Goal: Check status: Check status

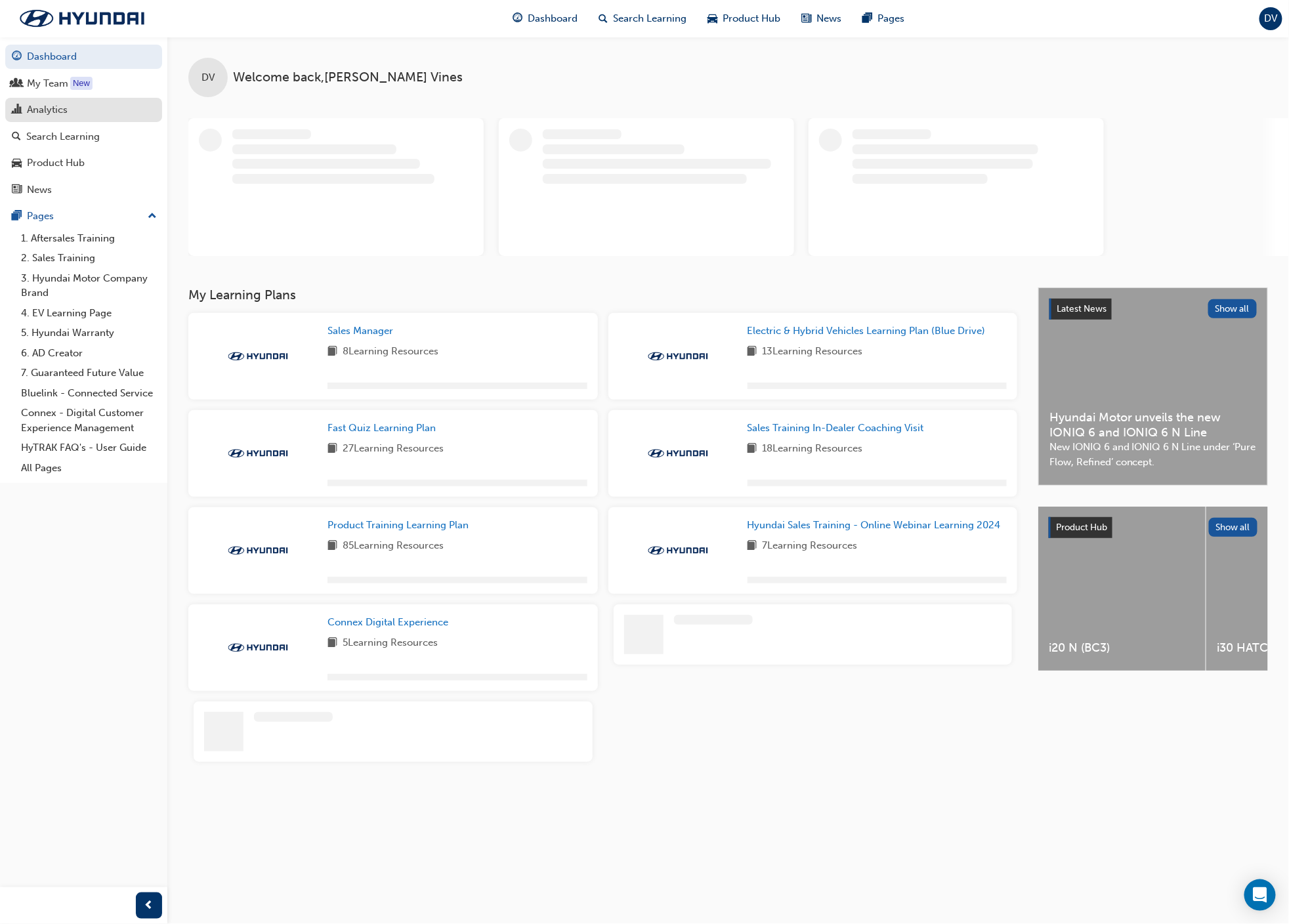
click at [56, 108] on div "Analytics" at bounding box center [47, 110] width 41 height 15
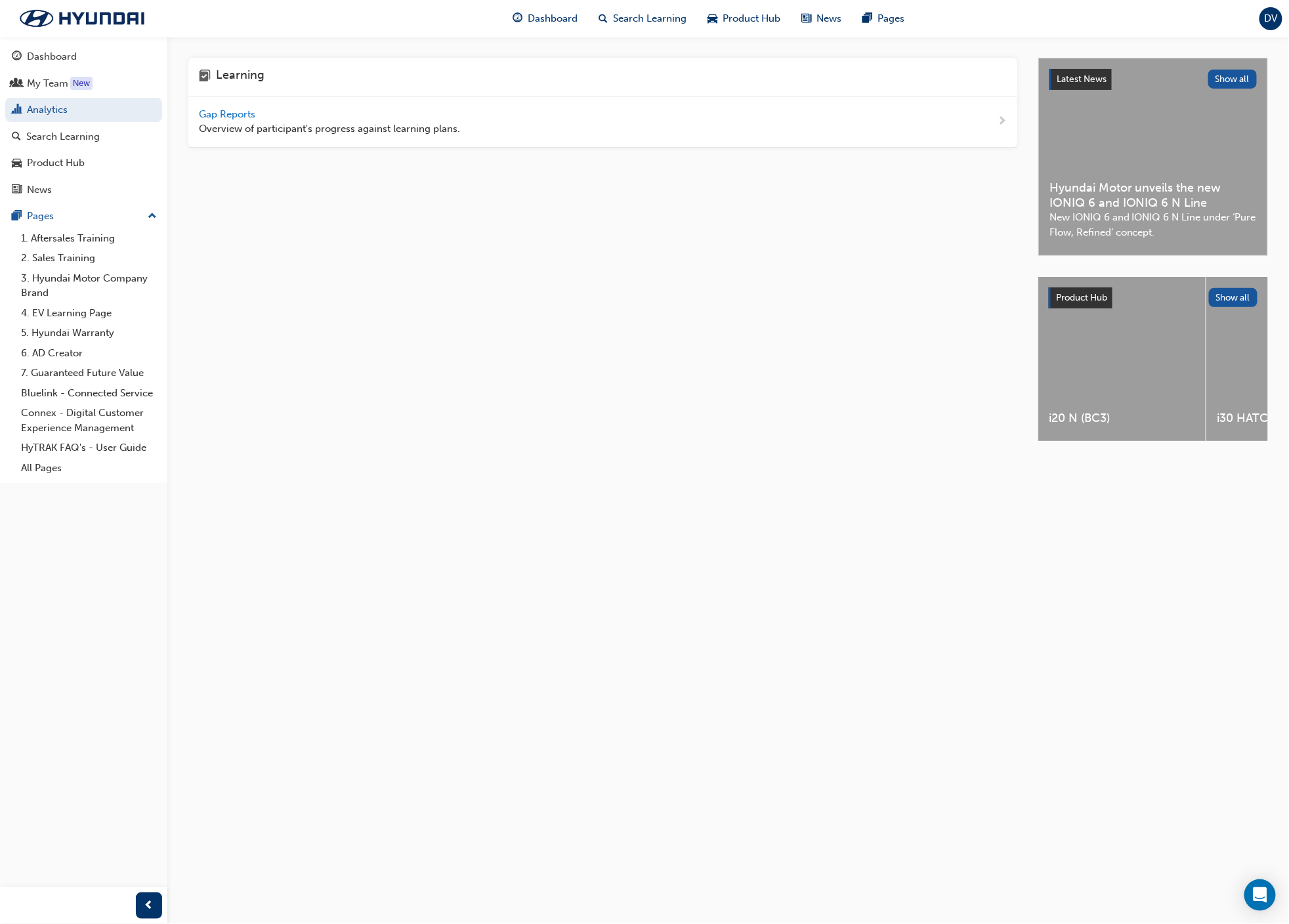
click at [237, 115] on span "Gap Reports" at bounding box center [229, 114] width 59 height 12
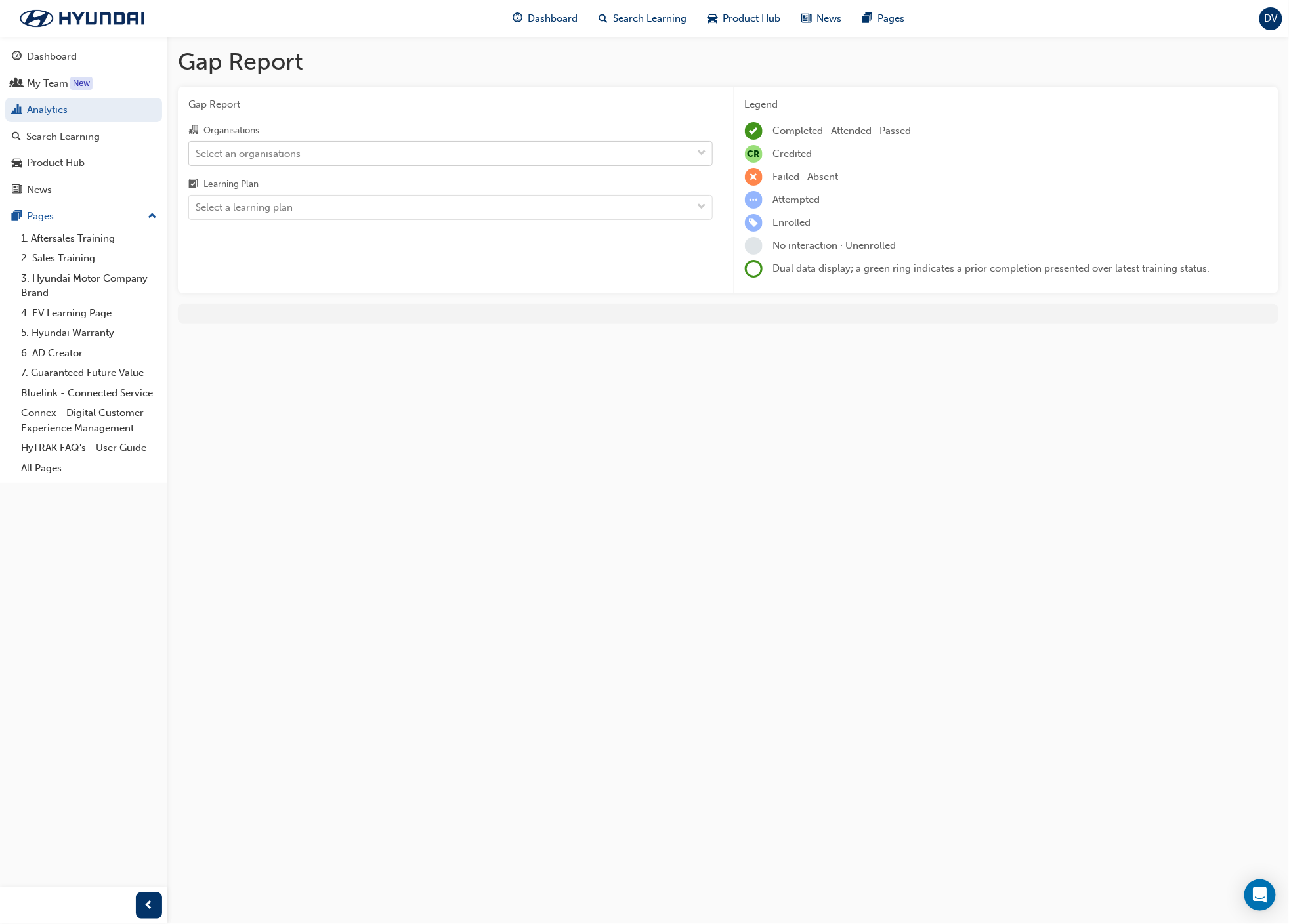
click at [332, 163] on div "Select an organisations" at bounding box center [441, 153] width 504 height 23
click at [197, 158] on input "Organisations Select an organisations" at bounding box center [197, 152] width 1 height 11
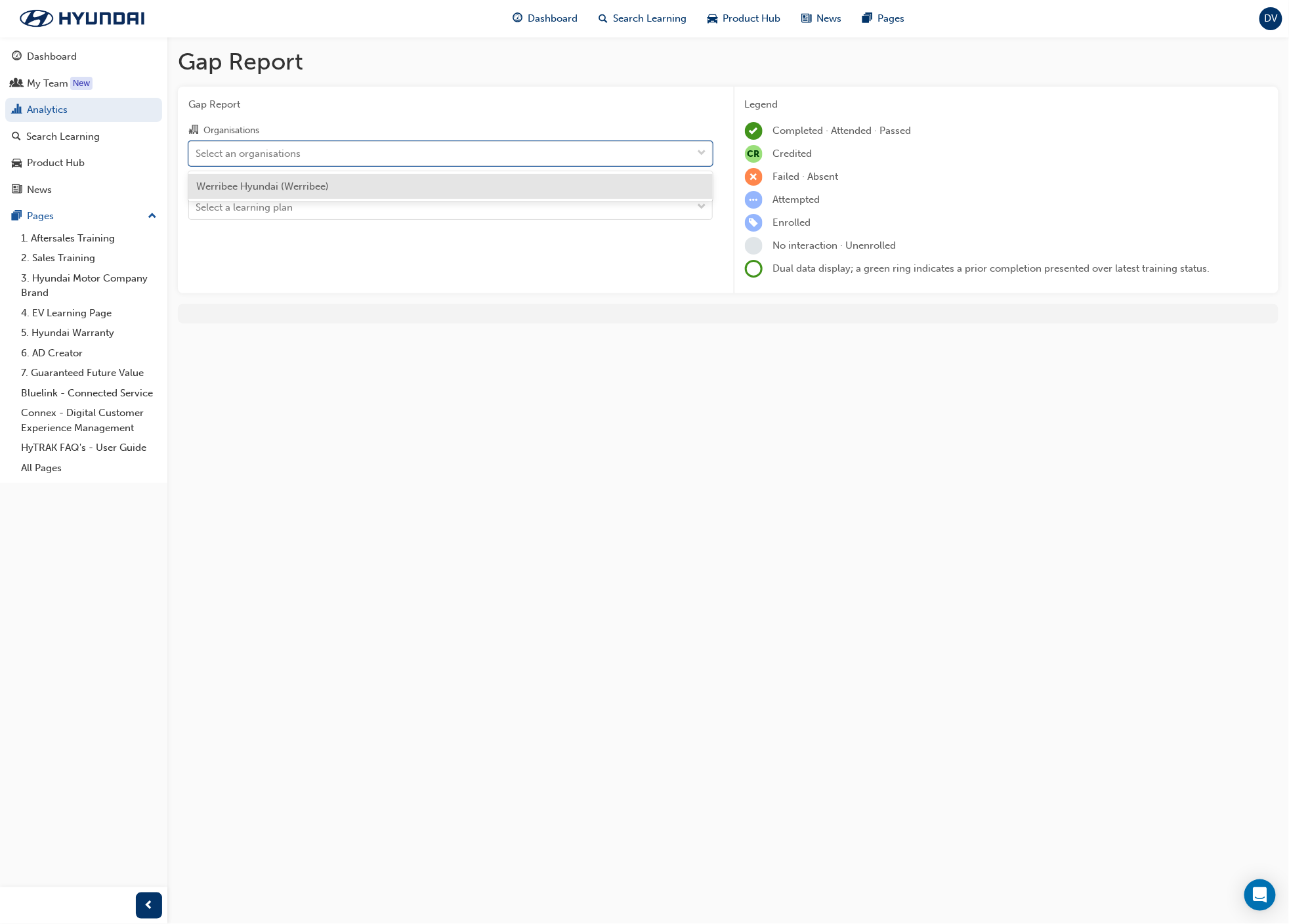
click at [317, 188] on span "Werribee Hyundai (Werribee)" at bounding box center [263, 186] width 133 height 12
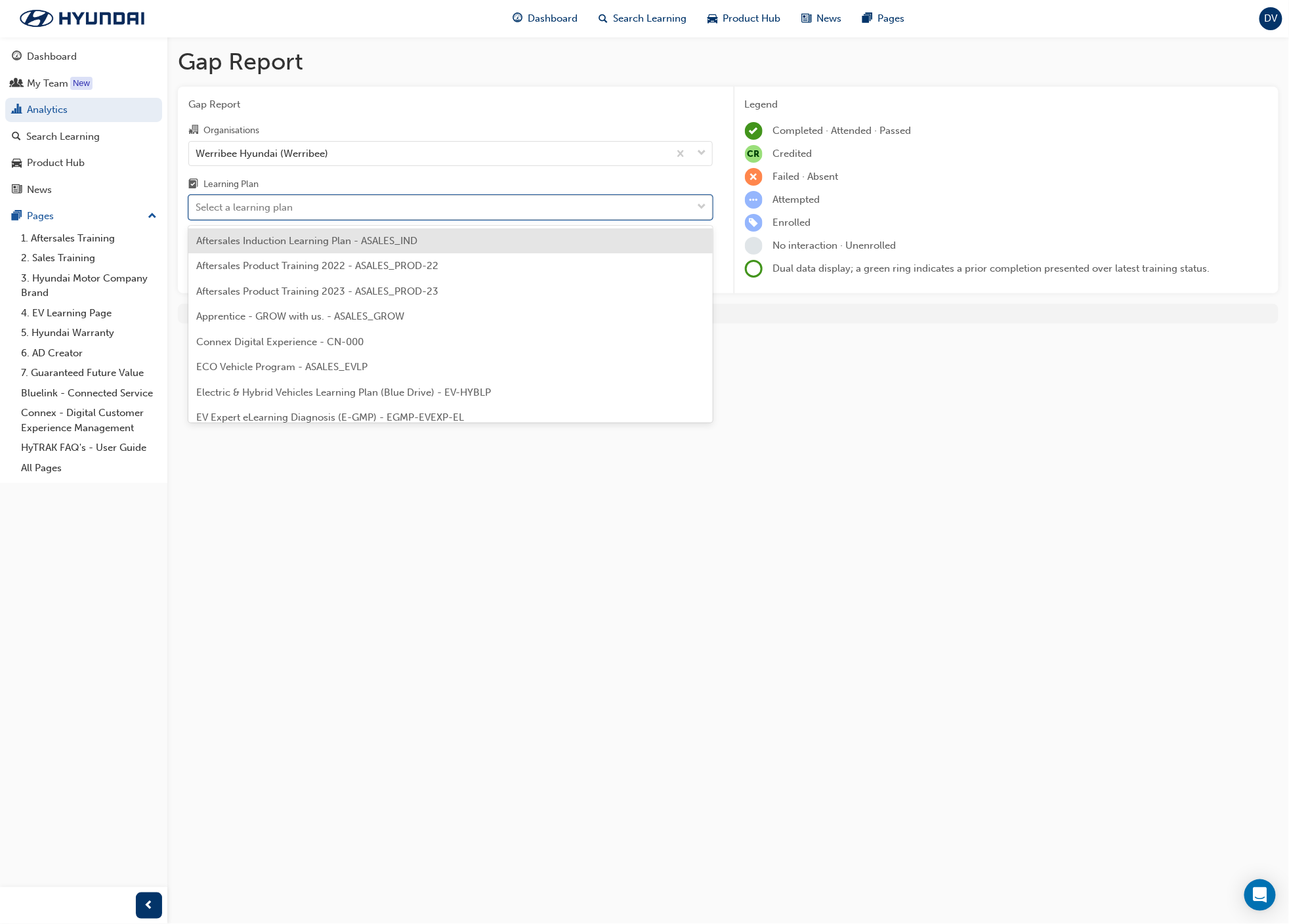
click at [317, 207] on div "Select a learning plan" at bounding box center [441, 208] width 504 height 23
click at [197, 207] on input "Learning Plan option Aftersales Induction Learning Plan - ASALES_IND focused, 1…" at bounding box center [197, 207] width 1 height 11
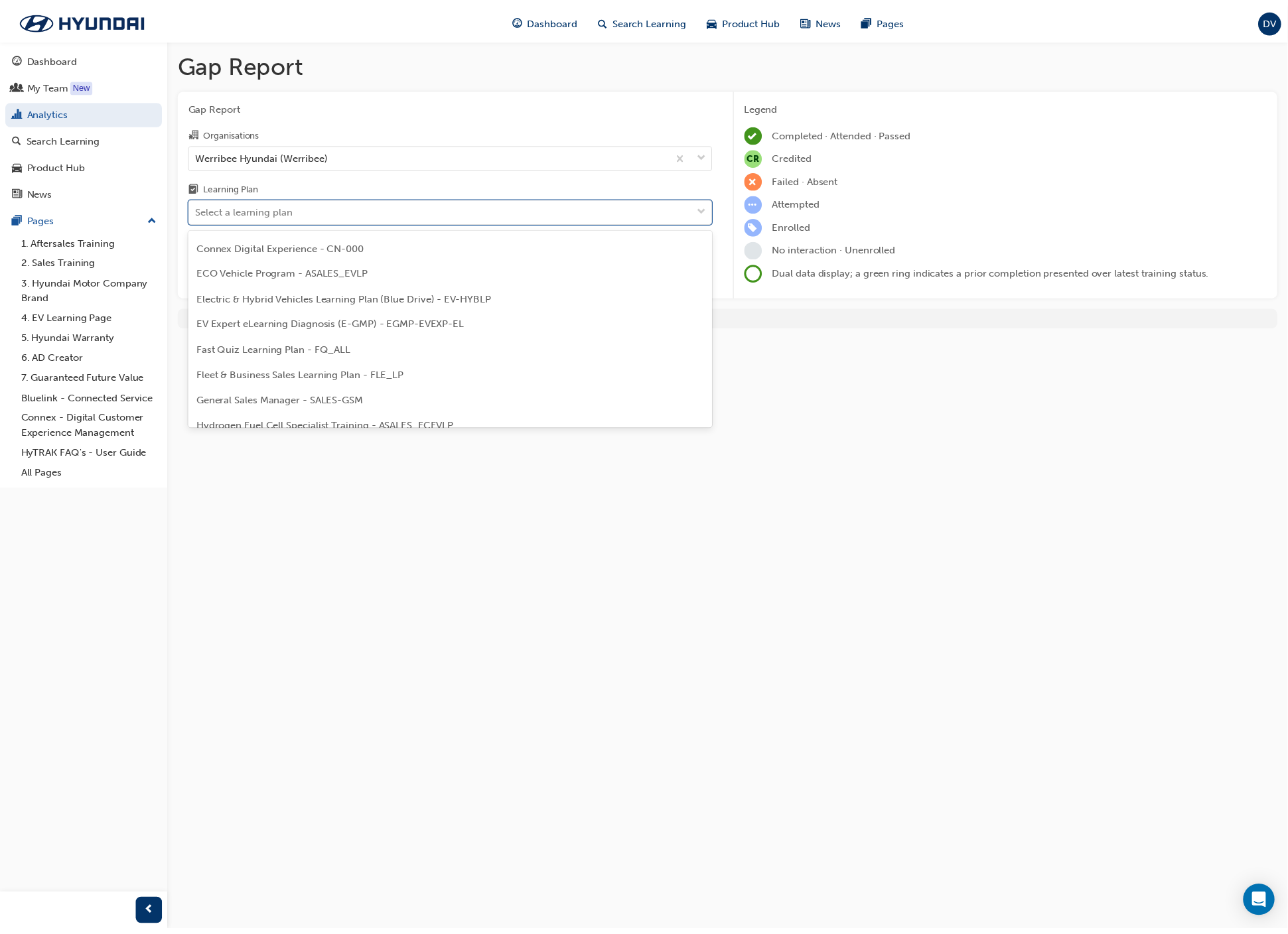
scroll to position [108, 0]
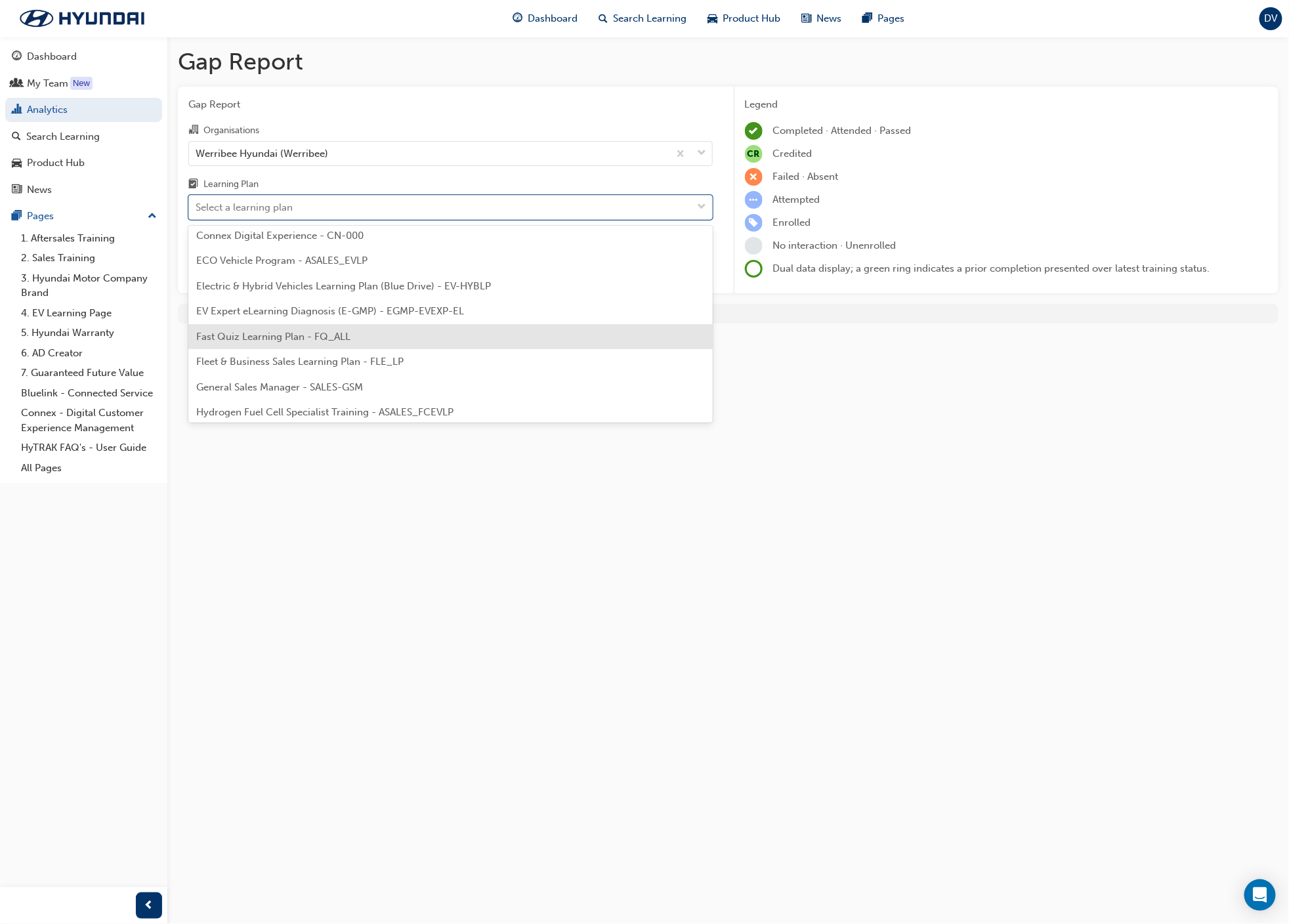
click at [490, 327] on div "Fast Quiz Learning Plan - FQ_ALL" at bounding box center [451, 337] width 524 height 25
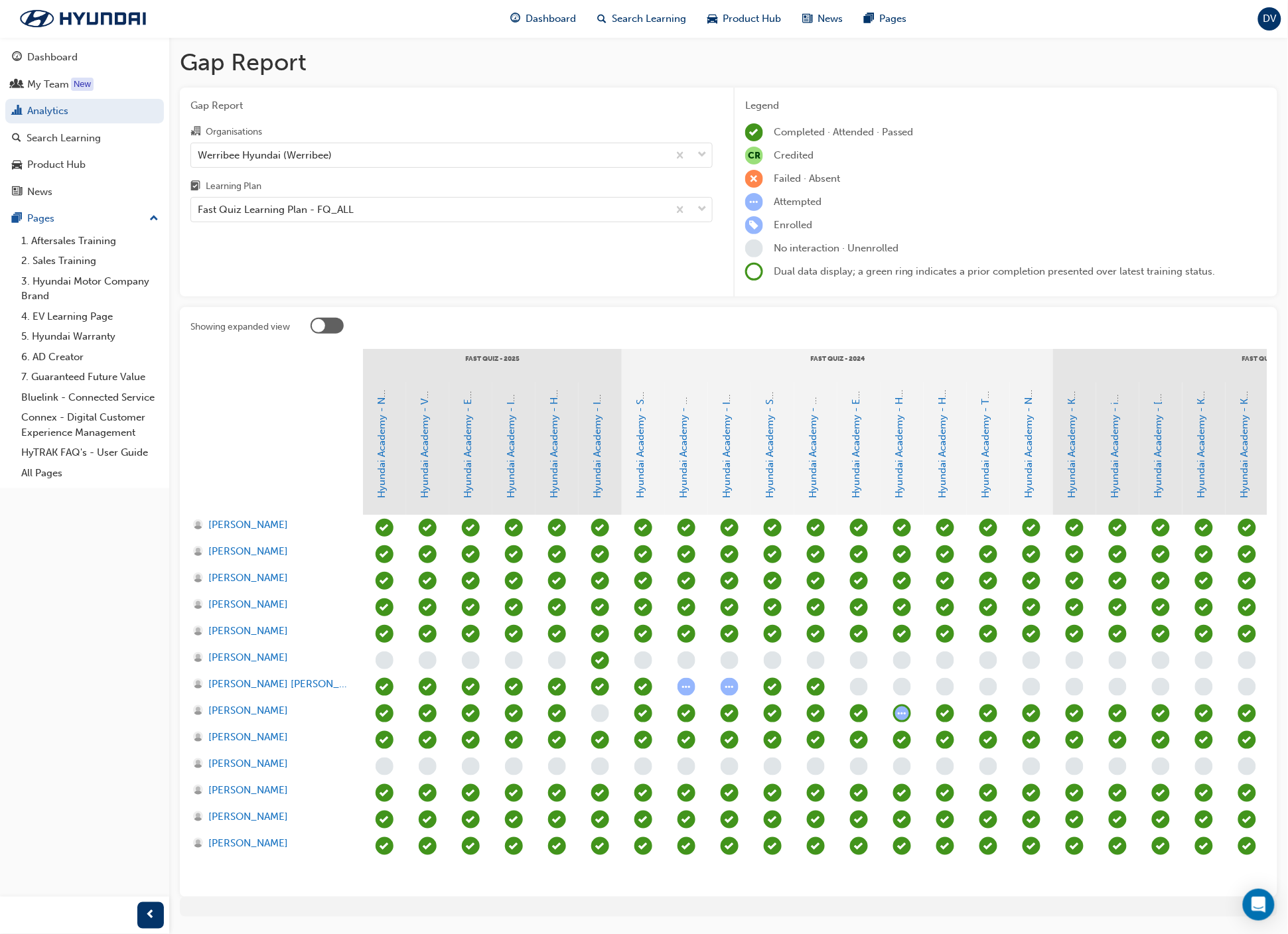
click at [1131, 198] on div "Attempted" at bounding box center [1005, 202] width 521 height 18
